Goal: Answer question/provide support: Share knowledge or assist other users

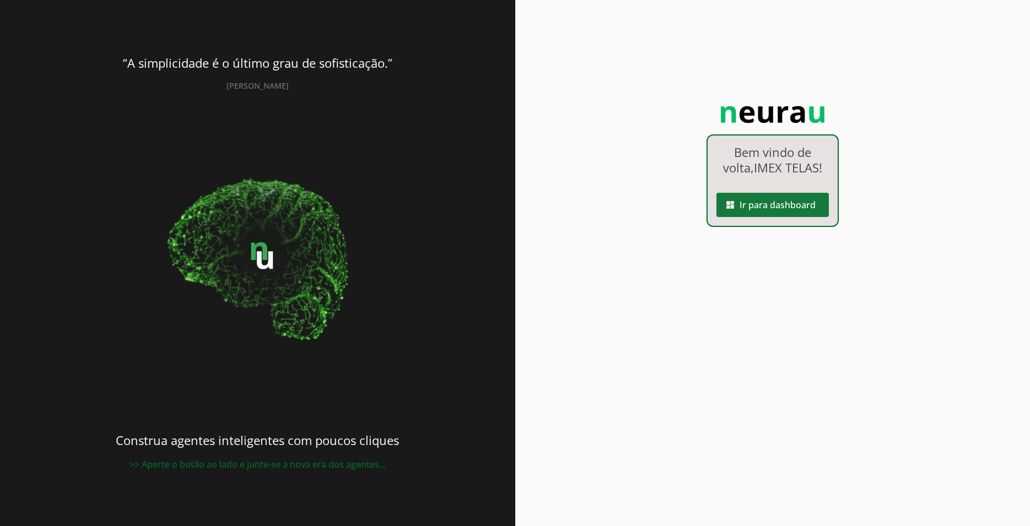
click at [789, 211] on span at bounding box center [773, 205] width 112 height 26
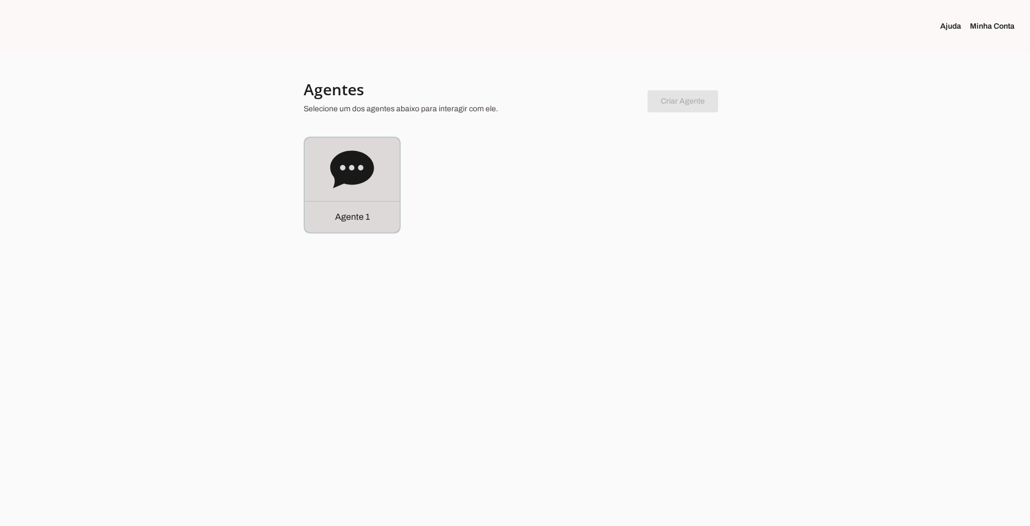
click at [373, 194] on div "Agente 1" at bounding box center [352, 185] width 95 height 95
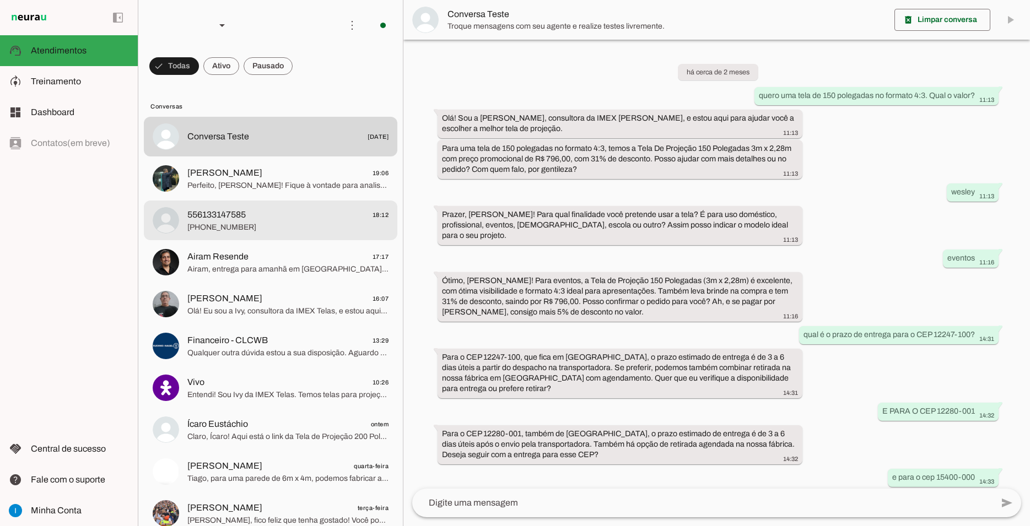
scroll to position [503, 0]
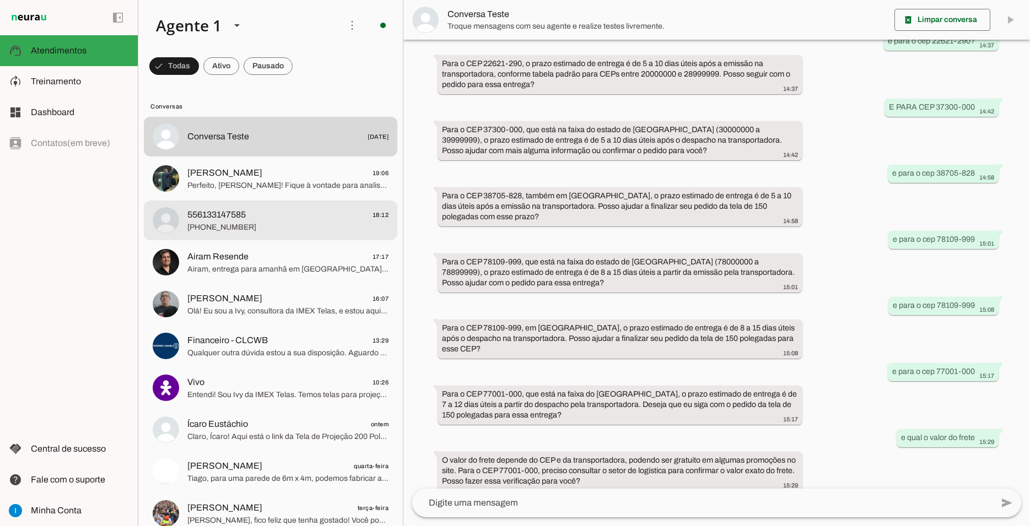
click at [332, 145] on div at bounding box center [287, 137] width 201 height 16
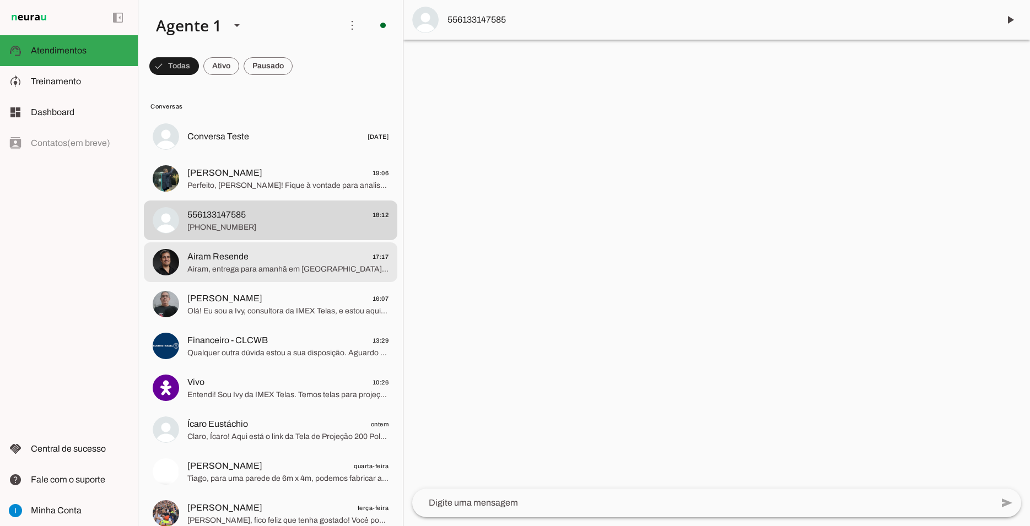
click at [332, 264] on span "Airam, entrega para amanhã em [GEOGRAPHIC_DATA] não é possível via transportado…" at bounding box center [287, 269] width 201 height 11
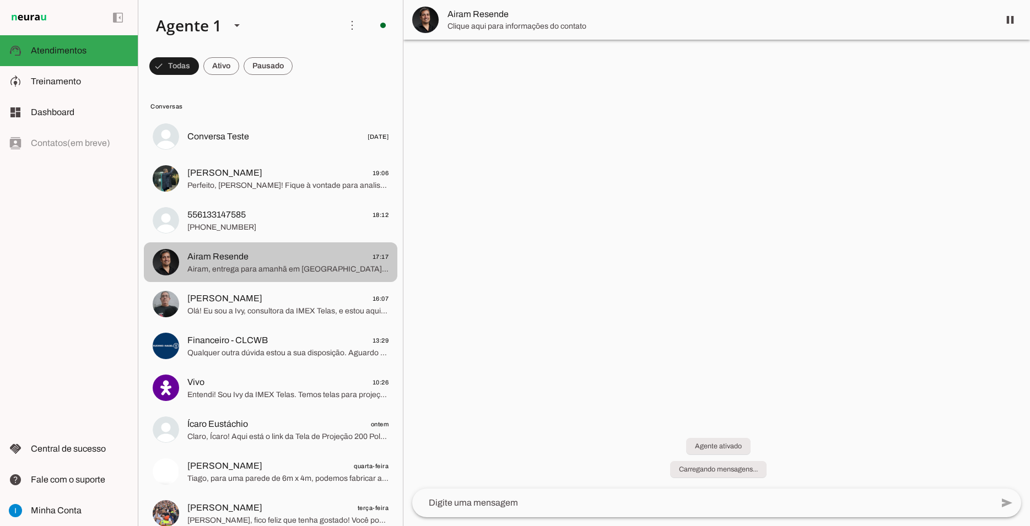
scroll to position [15, 0]
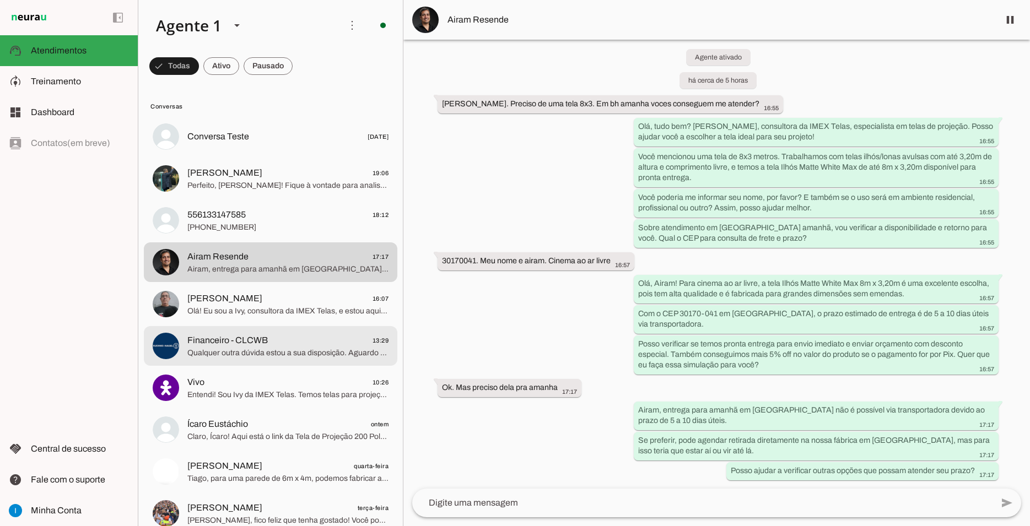
click at [325, 334] on span "Financeiro - CLCWB 13:29" at bounding box center [287, 341] width 201 height 14
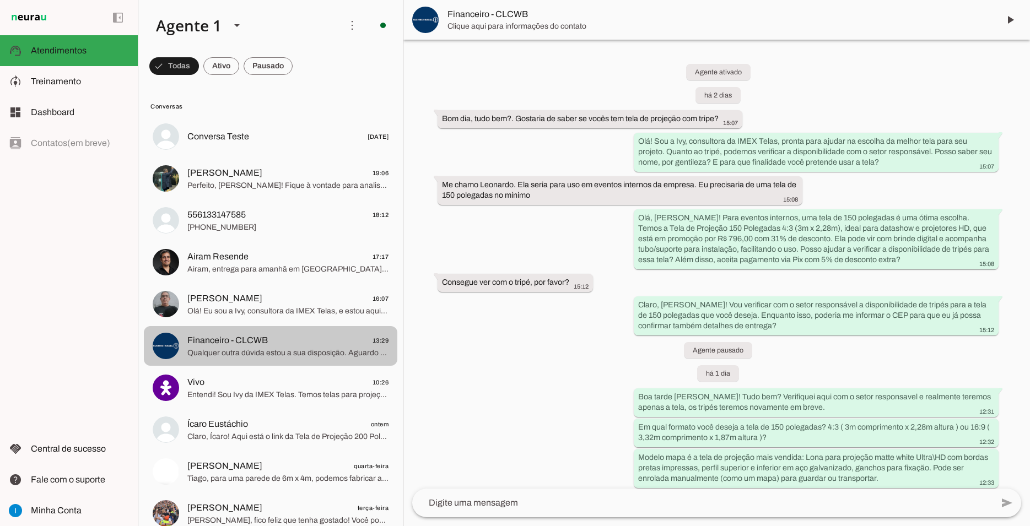
scroll to position [290, 0]
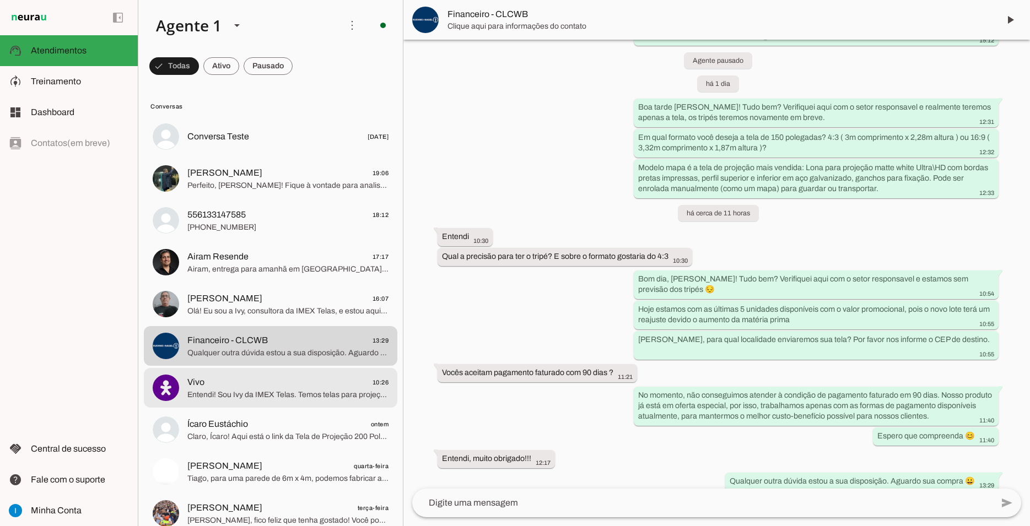
click at [302, 390] on span "Entendi! Sou Ivy da IMEX Telas. Temos telas para projeção até 4m. Uso? Local? […" at bounding box center [287, 395] width 201 height 11
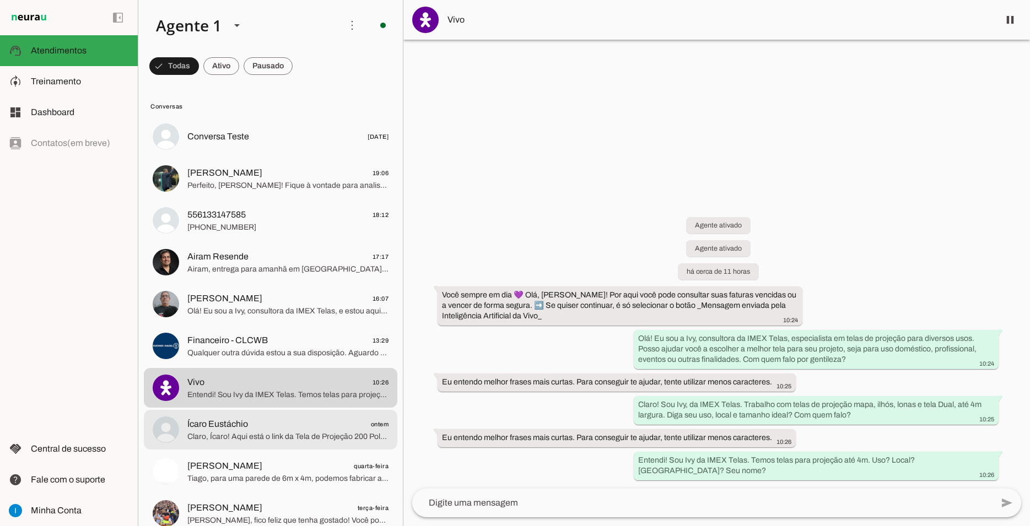
click at [305, 418] on span "Ícaro Eustáchio ontem" at bounding box center [287, 425] width 201 height 14
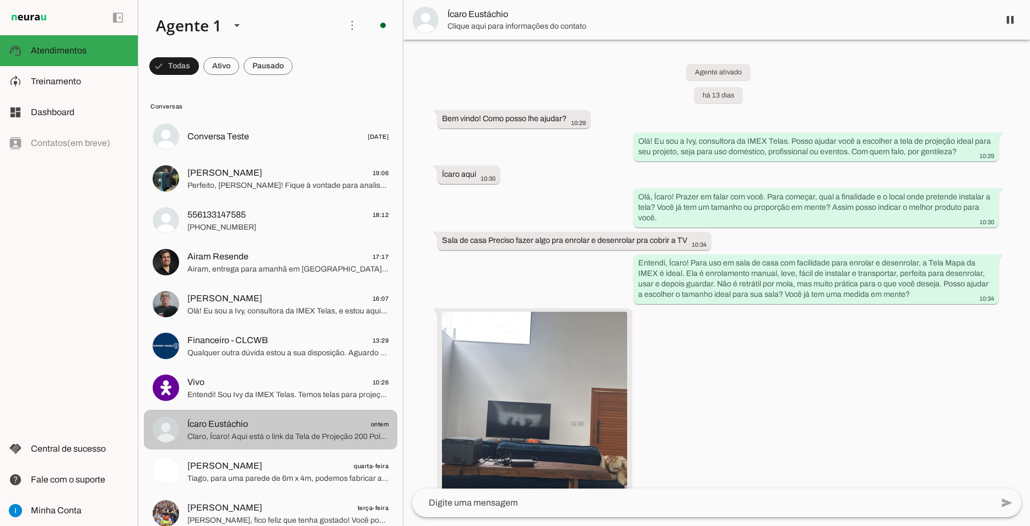
scroll to position [1487, 0]
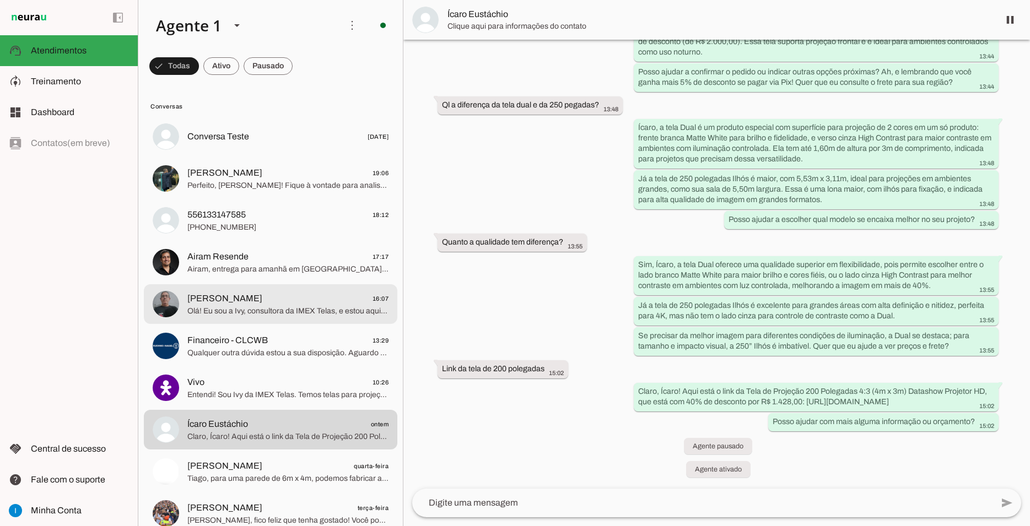
click at [328, 306] on span "Olá! Eu sou a Ivy, consultora da IMEX Telas, e estou aqui para ajudar a escolhe…" at bounding box center [287, 311] width 201 height 11
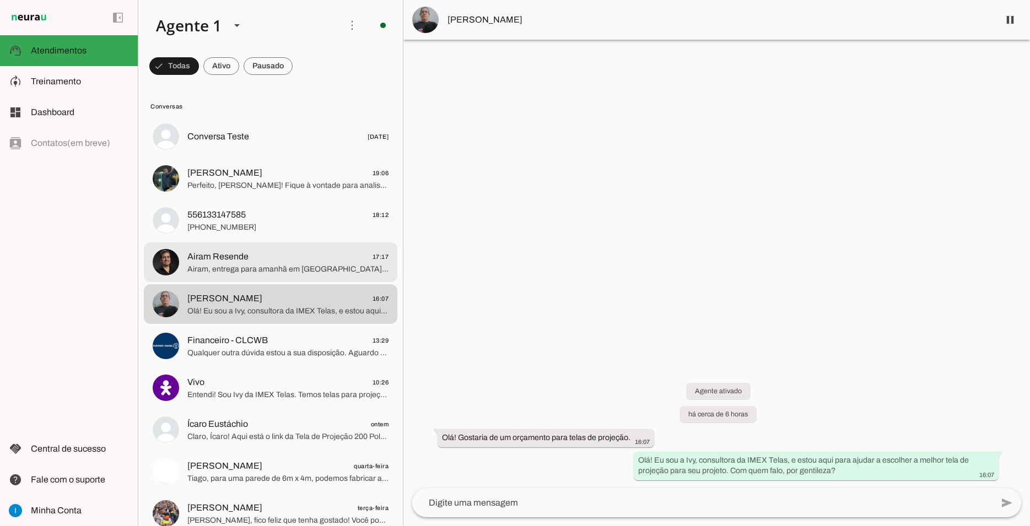
click at [286, 251] on span "Airam Resende 17:17" at bounding box center [287, 257] width 201 height 14
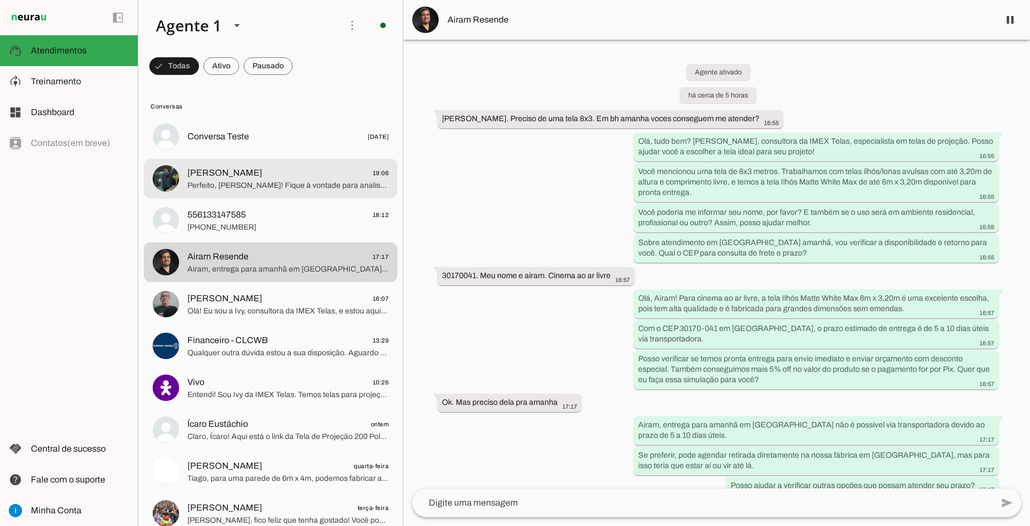
click at [243, 169] on span "[PERSON_NAME] 19:06" at bounding box center [287, 173] width 201 height 14
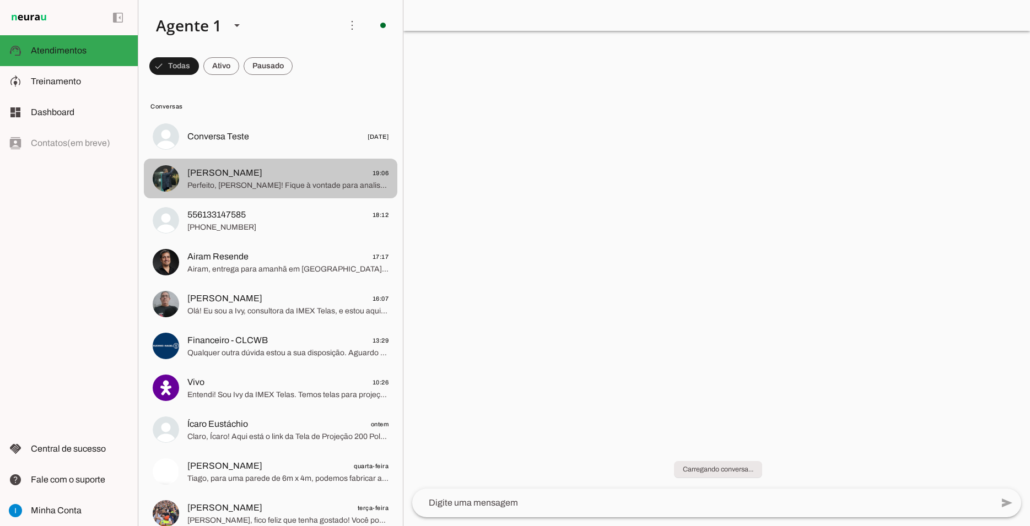
scroll to position [283, 0]
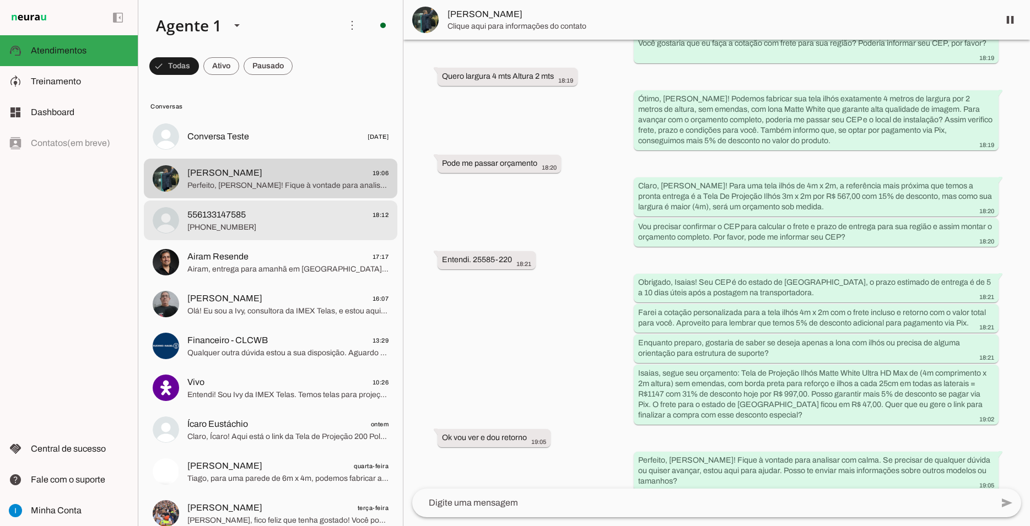
click at [280, 208] on span "556133147585 18:12" at bounding box center [287, 215] width 201 height 14
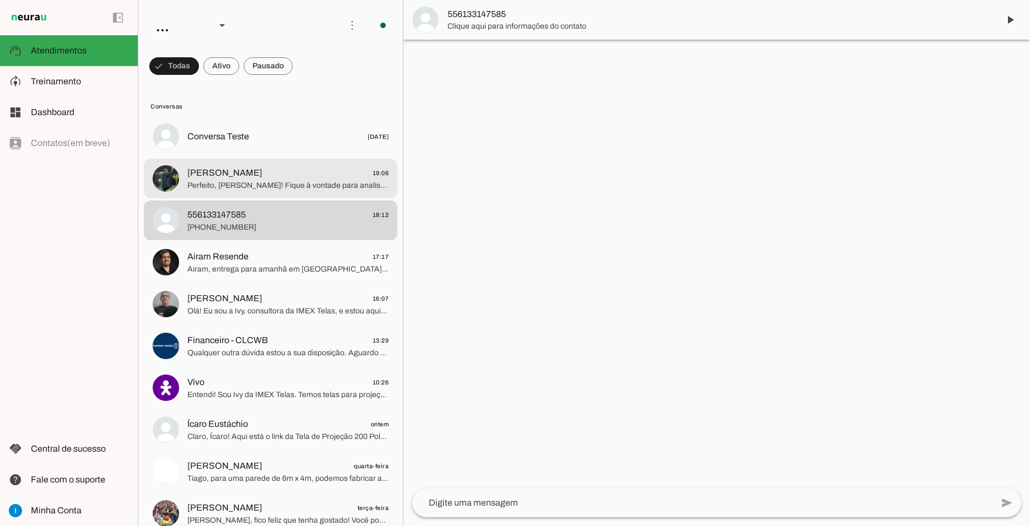
click at [284, 145] on div at bounding box center [287, 137] width 201 height 16
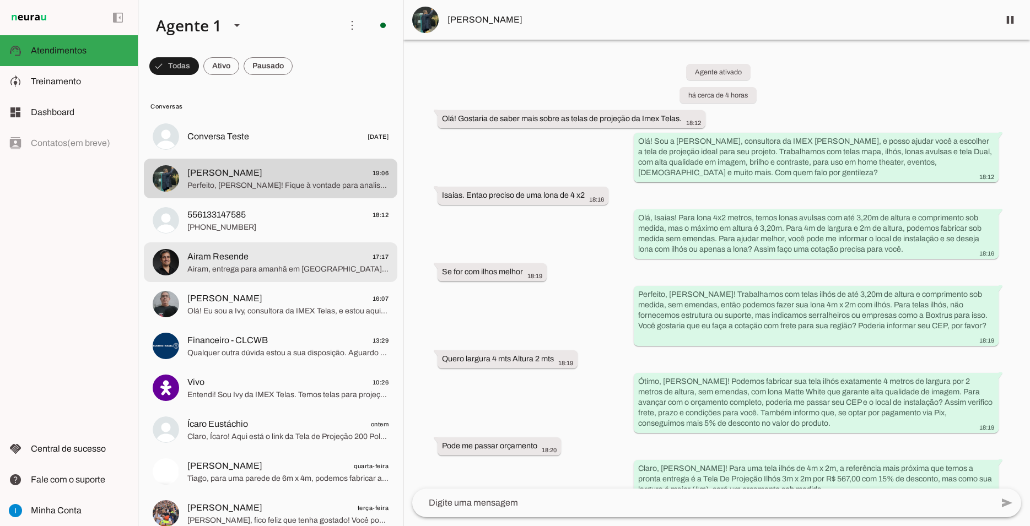
click at [307, 250] on span "Airam Resende 17:17" at bounding box center [287, 257] width 201 height 14
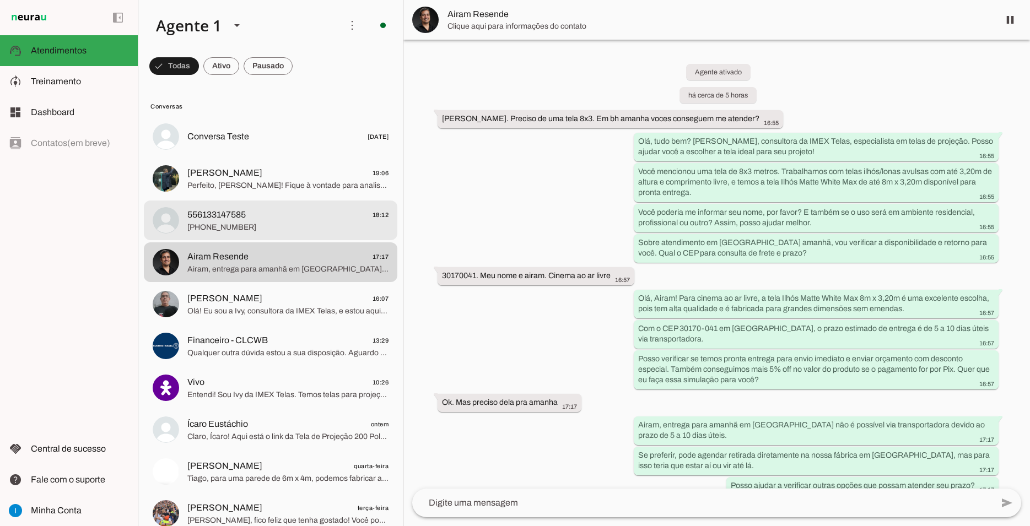
click at [284, 208] on span "556133147585 18:12" at bounding box center [287, 215] width 201 height 14
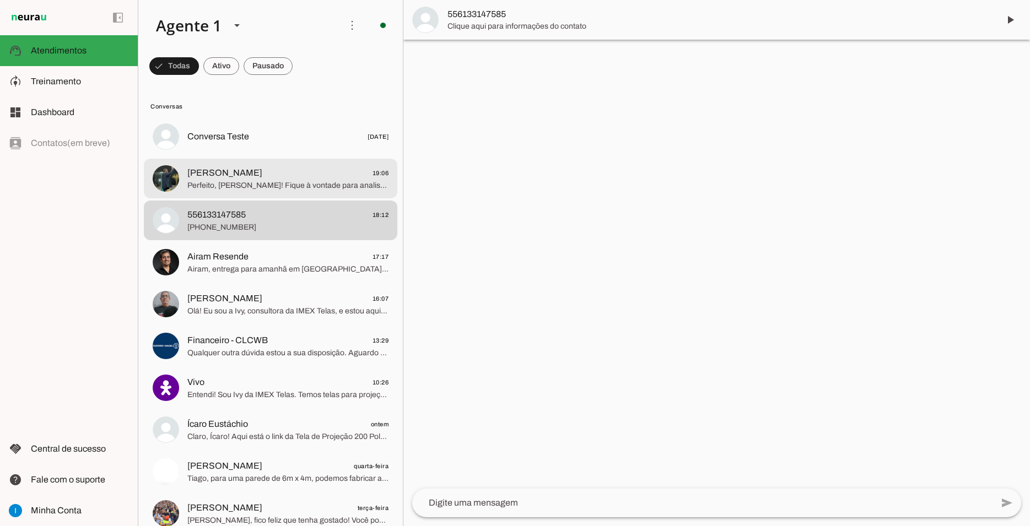
click at [287, 166] on span "[PERSON_NAME] 19:06" at bounding box center [287, 173] width 201 height 14
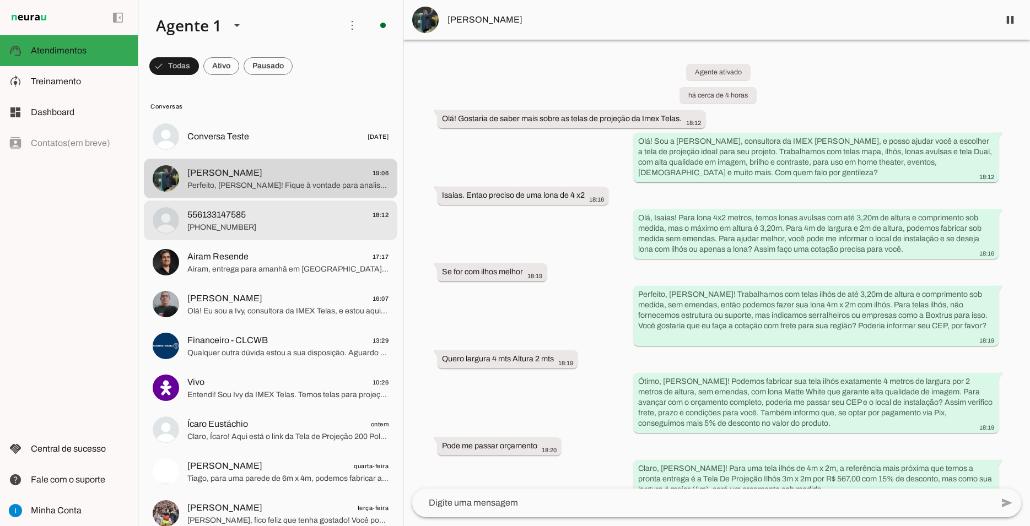
click at [304, 222] on span "[PHONE_NUMBER]" at bounding box center [287, 227] width 201 height 11
